Goal: Task Accomplishment & Management: Complete application form

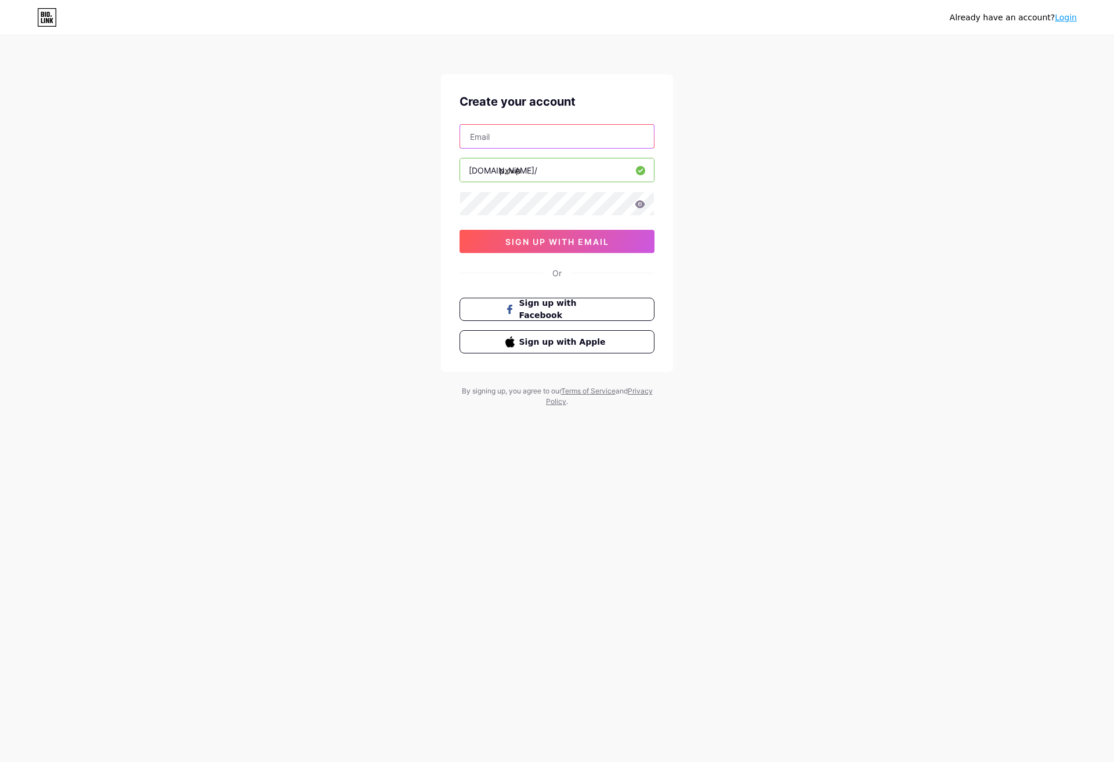
click at [539, 138] on input "text" at bounding box center [557, 136] width 194 height 23
click at [550, 138] on input "text" at bounding box center [557, 136] width 194 height 23
type input "[EMAIL_ADDRESS][DOMAIN_NAME]"
click at [553, 243] on span "sign up with email" at bounding box center [557, 242] width 104 height 10
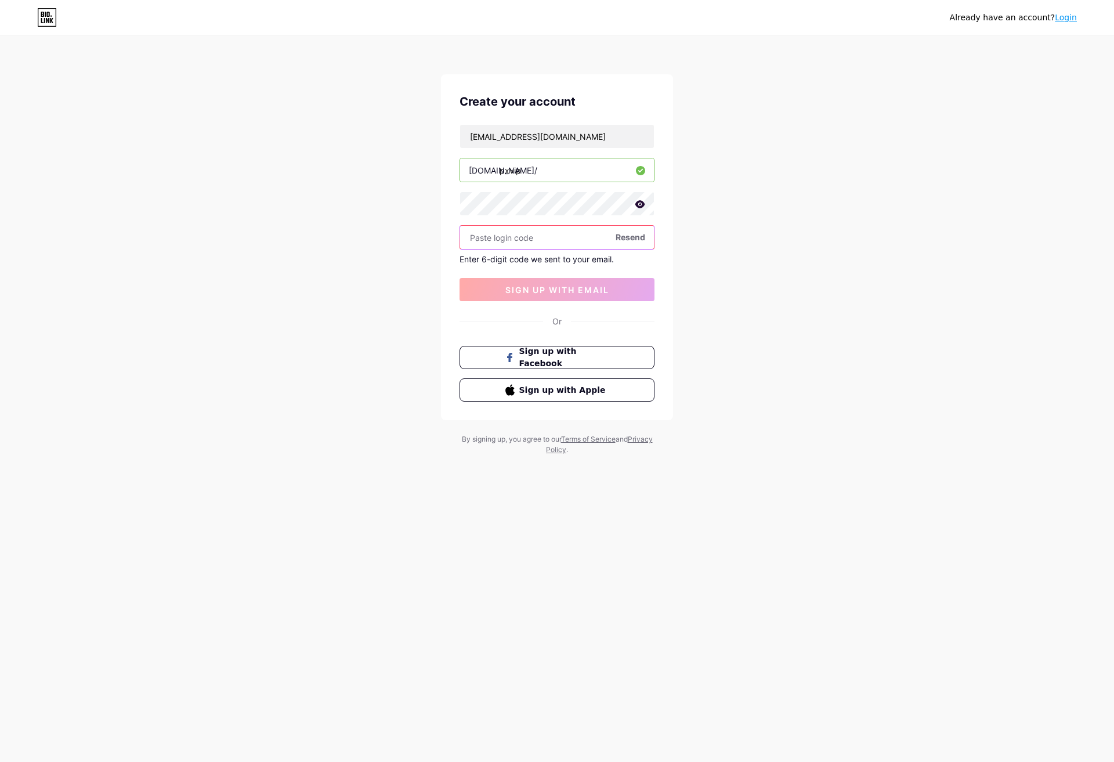
paste input "485188"
type input "485188"
click at [554, 286] on span "sign up with email" at bounding box center [557, 290] width 104 height 10
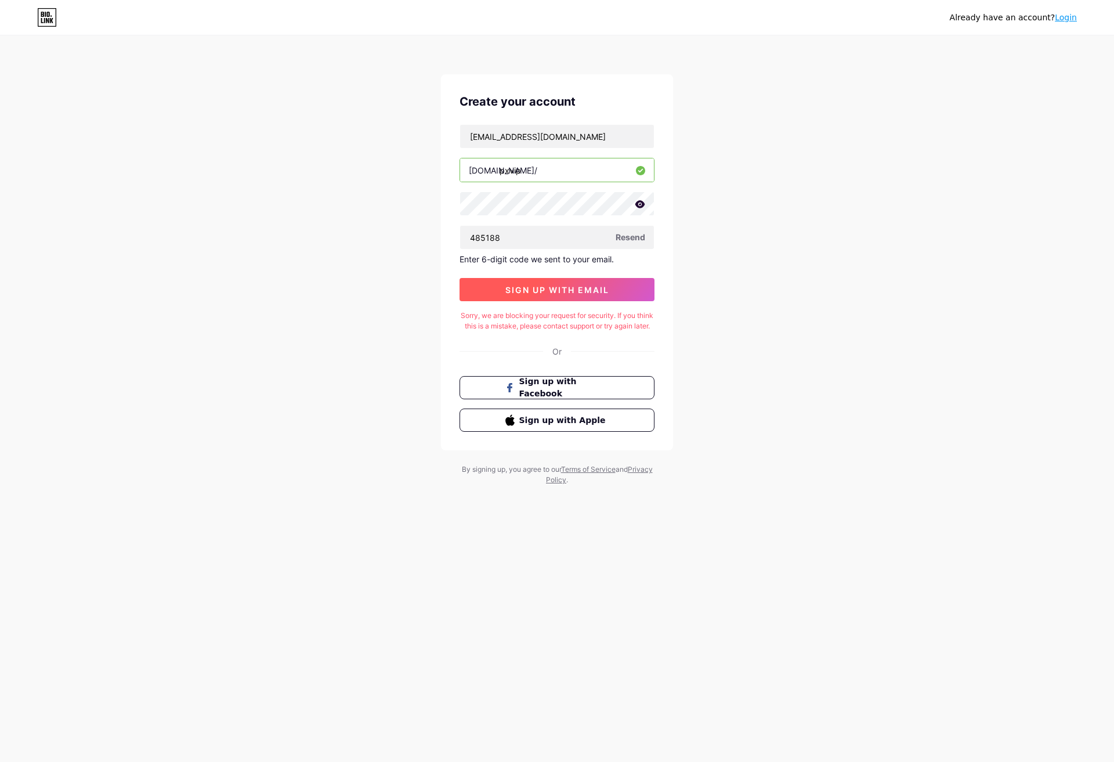
click at [569, 285] on span "sign up with email" at bounding box center [557, 290] width 104 height 10
click at [544, 324] on div "Sorry, we are blocking your request for security. If you think this is a mistak…" at bounding box center [557, 320] width 195 height 21
copy div "Sorry, we are blocking your request for security. If you think this is a mistak…"
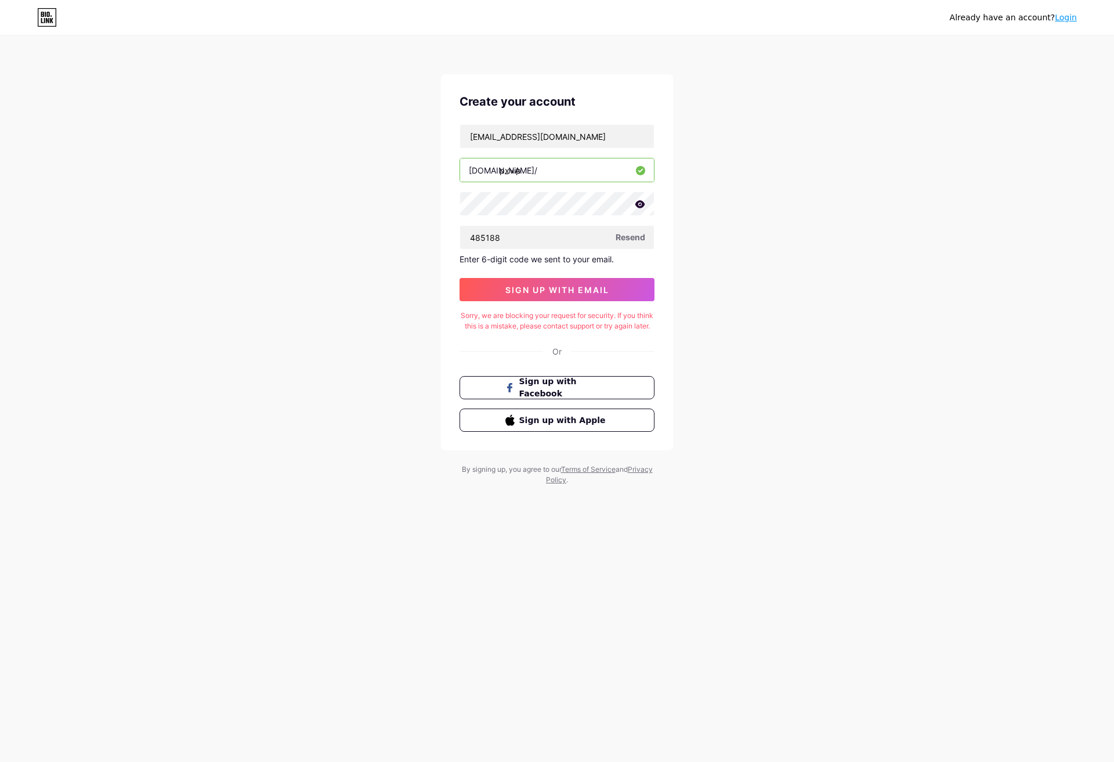
click at [627, 236] on span "Resend" at bounding box center [631, 237] width 30 height 12
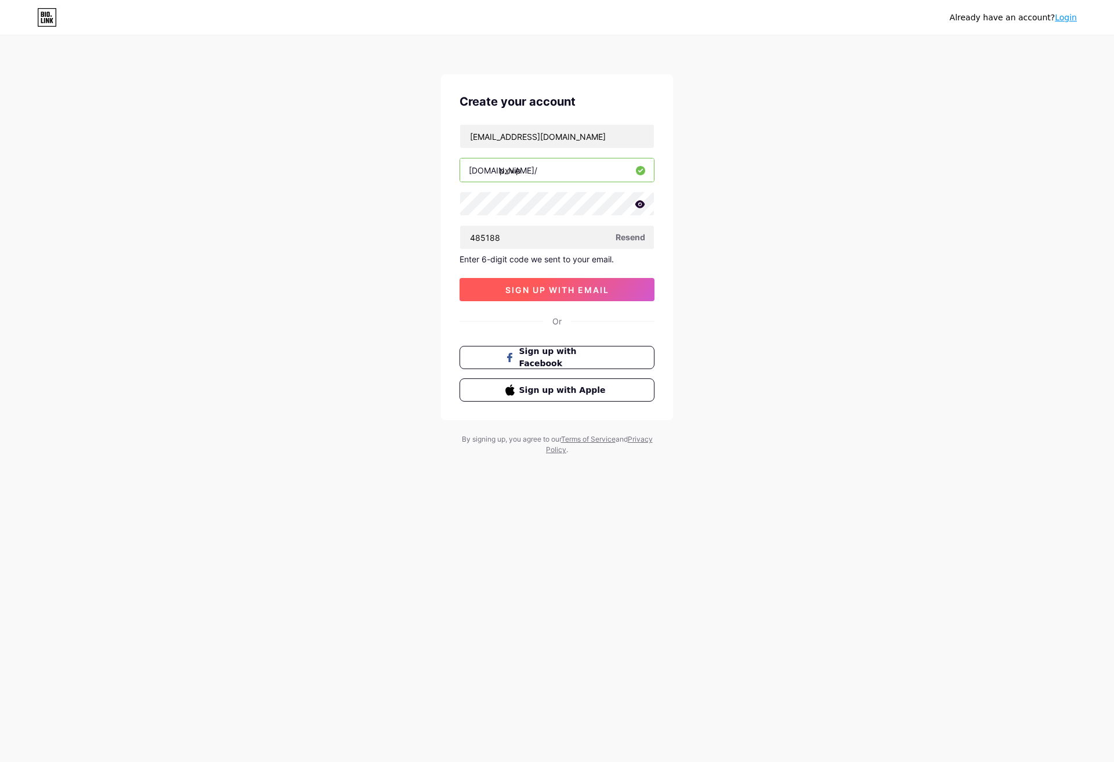
click at [544, 290] on span "sign up with email" at bounding box center [557, 290] width 104 height 10
click at [574, 289] on span "sign up with email" at bounding box center [557, 290] width 104 height 10
